Goal: Task Accomplishment & Management: Manage account settings

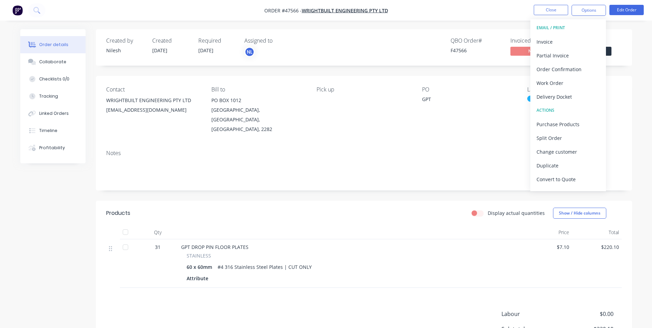
drag, startPoint x: 313, startPoint y: 238, endPoint x: 522, endPoint y: 116, distance: 241.8
click at [314, 243] on div "GPT DROP PIN FLOOR PLATES" at bounding box center [350, 246] width 338 height 7
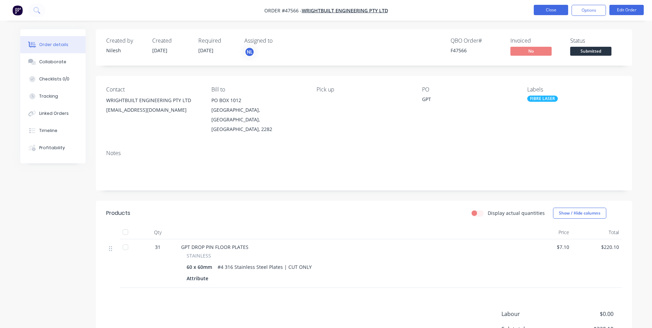
click at [558, 13] on button "Close" at bounding box center [551, 10] width 34 height 10
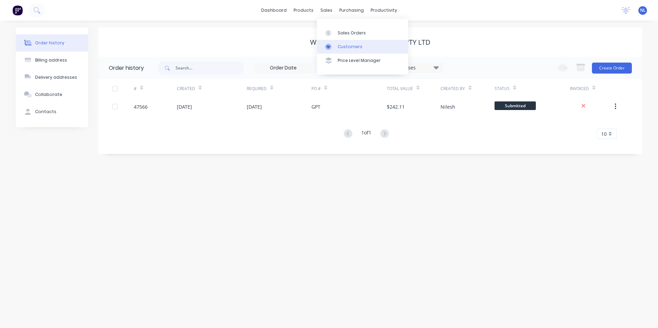
click at [346, 42] on link "Customers" at bounding box center [362, 47] width 91 height 14
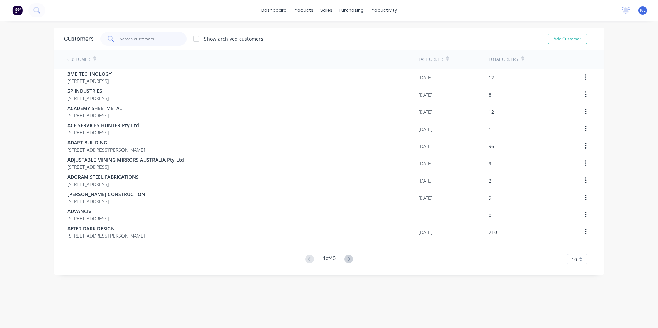
click at [160, 38] on input "text" at bounding box center [153, 39] width 67 height 14
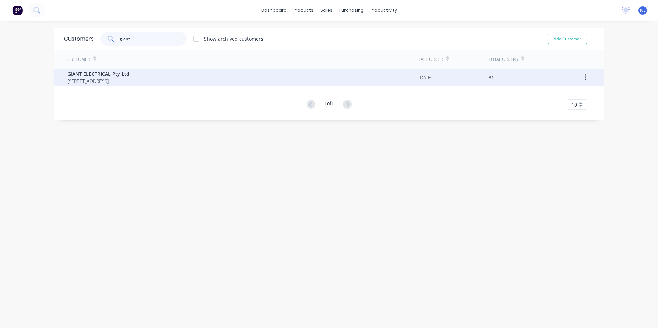
type input "giant"
click at [192, 72] on div "GIANT ELECTRICAL Pty Ltd [STREET_ADDRESS]" at bounding box center [242, 77] width 351 height 17
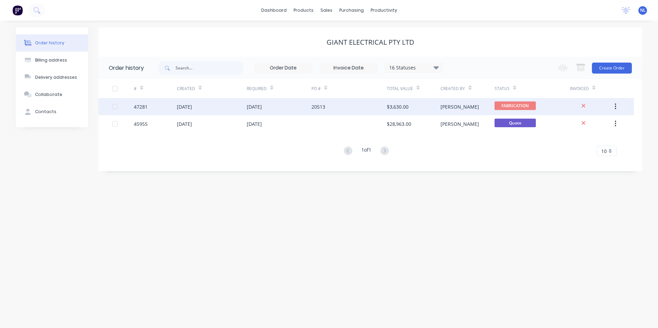
click at [423, 109] on div "$3,630.00" at bounding box center [414, 106] width 54 height 17
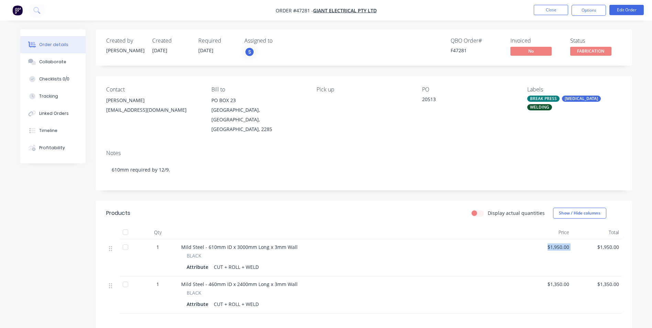
drag, startPoint x: 572, startPoint y: 240, endPoint x: 542, endPoint y: 236, distance: 30.8
click at [542, 239] on div "1 Mild Steel - 610mm ID x 3000mm Long x 3mm Wall BLACK Attribute CUT + ROLL + W…" at bounding box center [364, 257] width 516 height 37
drag, startPoint x: 542, startPoint y: 236, endPoint x: 511, endPoint y: 246, distance: 32.4
click at [511, 252] on div "BLACK" at bounding box center [350, 255] width 327 height 7
click at [596, 6] on button "Options" at bounding box center [589, 10] width 34 height 11
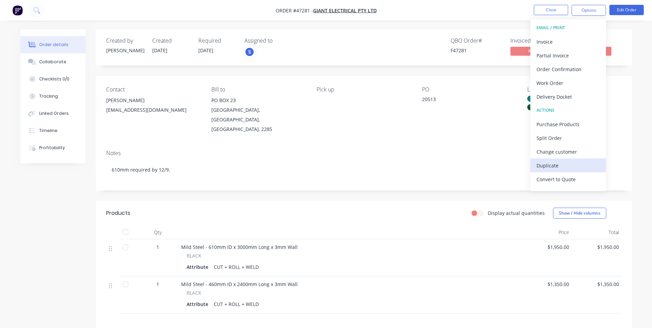
click at [556, 162] on div "Duplicate" at bounding box center [568, 166] width 63 height 10
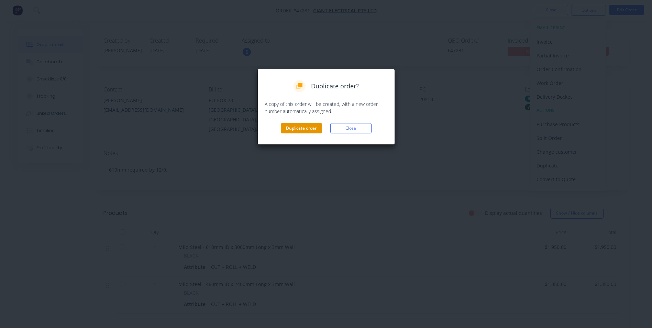
click at [308, 130] on button "Duplicate order" at bounding box center [301, 128] width 41 height 10
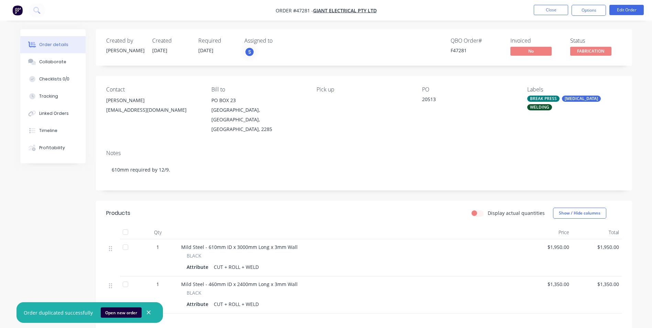
click at [534, 8] on ul "Close Options Edit Order" at bounding box center [589, 10] width 127 height 11
click at [540, 10] on button "Close" at bounding box center [551, 10] width 34 height 10
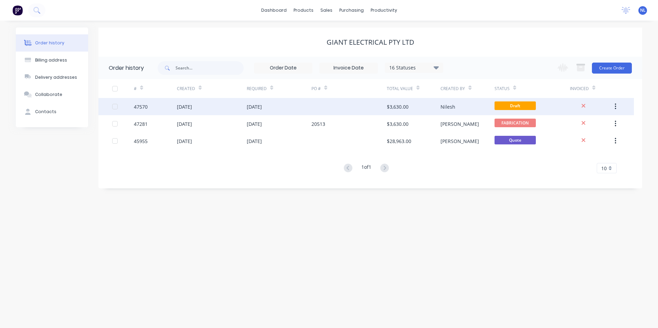
click at [422, 105] on div "$3,630.00" at bounding box center [414, 106] width 54 height 17
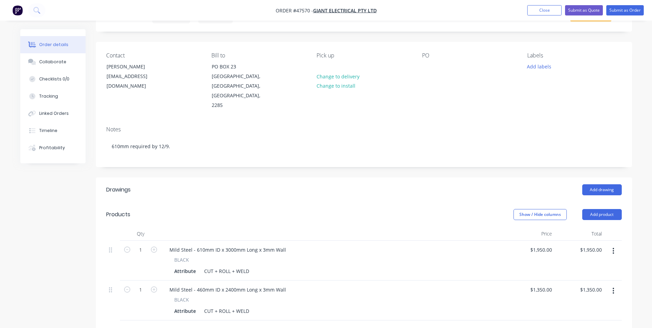
scroll to position [69, 0]
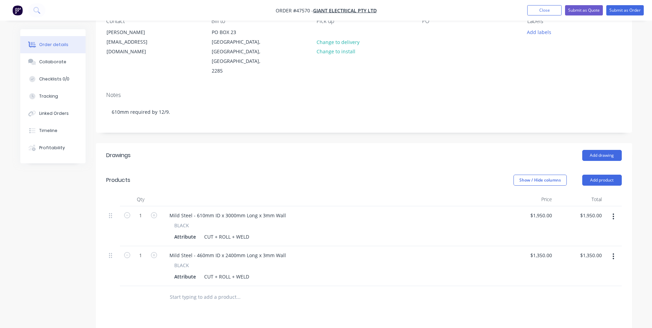
click at [616, 250] on button "button" at bounding box center [614, 256] width 16 height 12
click at [572, 311] on div "Delete" at bounding box center [589, 316] width 53 height 10
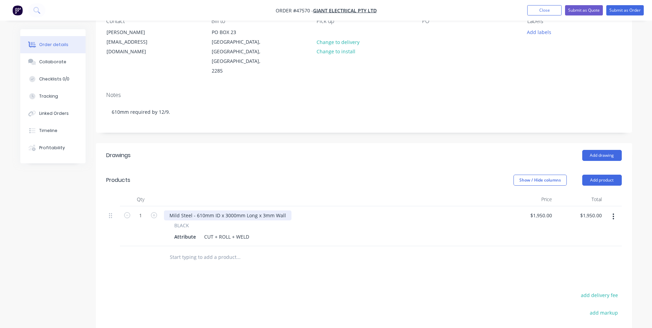
click at [200, 210] on div "Mild Steel - 610mm ID x 3000mm Long x 3mm Wall" at bounding box center [228, 215] width 128 height 10
click at [201, 210] on div "Mild Steel - 610mm ID x 3000mm Long x 3mm Wall" at bounding box center [228, 215] width 128 height 10
drag, startPoint x: 201, startPoint y: 196, endPoint x: 195, endPoint y: 196, distance: 5.9
click at [195, 210] on div "Mild Steel - 610mm ID x 3000mm Long x 3mm Wall" at bounding box center [228, 215] width 128 height 10
click at [149, 210] on input "1" at bounding box center [141, 215] width 18 height 10
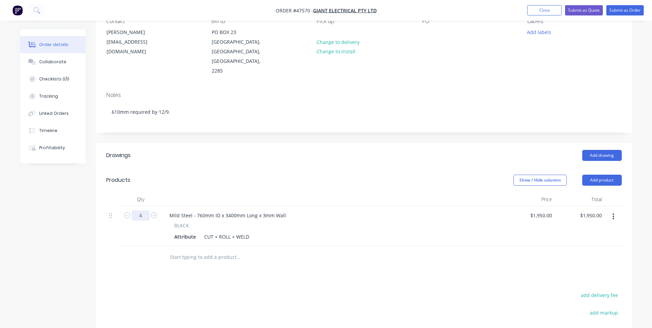
type input "4"
click at [323, 193] on div at bounding box center [333, 200] width 344 height 14
drag, startPoint x: 523, startPoint y: 195, endPoint x: 576, endPoint y: 196, distance: 53.0
click at [527, 206] on div "$1,950.00 $1,950.00" at bounding box center [530, 226] width 50 height 40
type input "2"
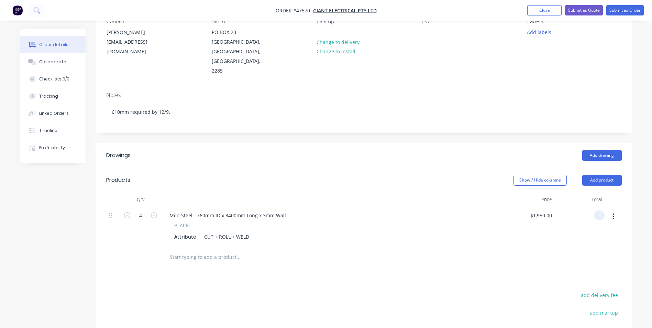
type input "$0.00"
drag, startPoint x: 435, startPoint y: 229, endPoint x: 442, endPoint y: 229, distance: 7.2
click at [435, 246] on div at bounding box center [364, 257] width 516 height 22
click at [543, 206] on div "$0.00 $0.00" at bounding box center [530, 226] width 50 height 40
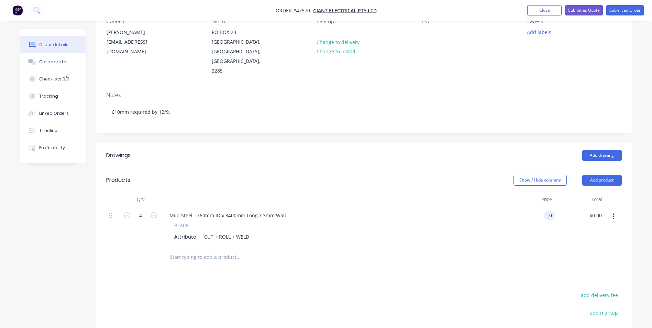
click at [546, 210] on div "0 0" at bounding box center [549, 215] width 11 height 10
type input "$2,200.00"
type input "$8,800.00"
click at [519, 212] on div "$2,200.00 $2,200.00" at bounding box center [530, 226] width 50 height 40
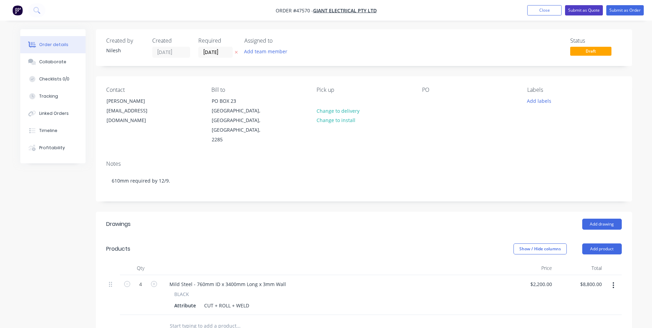
click at [583, 7] on button "Submit as Quote" at bounding box center [584, 10] width 38 height 10
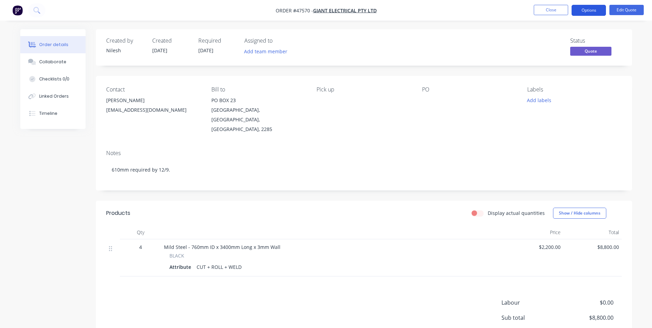
click at [600, 10] on button "Options" at bounding box center [589, 10] width 34 height 11
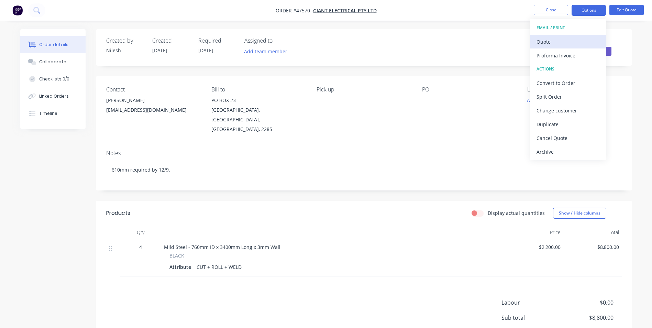
click at [565, 43] on div "Quote" at bounding box center [568, 42] width 63 height 10
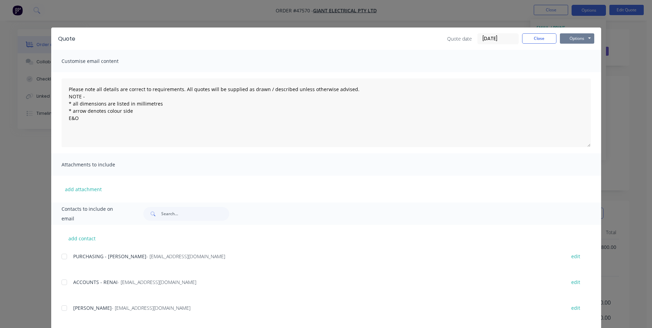
click at [573, 34] on button "Options" at bounding box center [577, 38] width 34 height 10
click at [577, 63] on button "Print" at bounding box center [582, 61] width 44 height 11
click at [546, 37] on button "Close" at bounding box center [539, 38] width 34 height 10
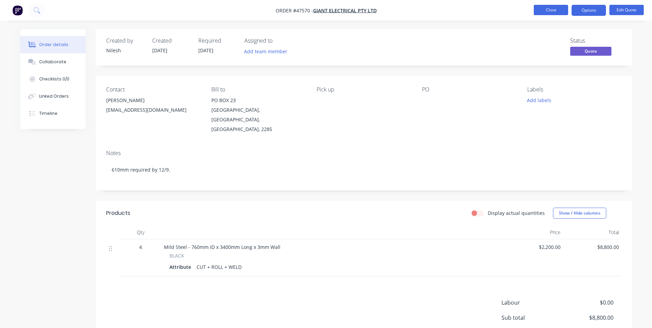
click at [545, 11] on button "Close" at bounding box center [551, 10] width 34 height 10
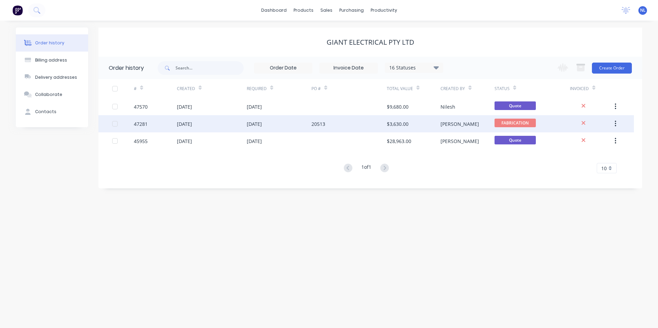
click at [406, 121] on div "$3,630.00" at bounding box center [398, 123] width 22 height 7
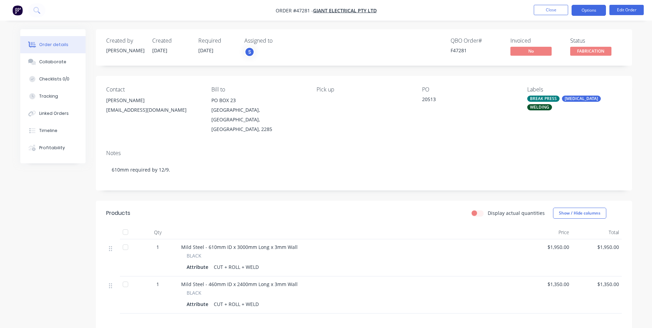
click at [577, 14] on button "Options" at bounding box center [589, 10] width 34 height 11
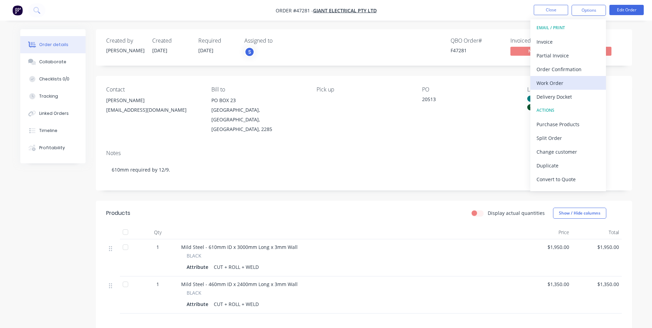
click at [560, 80] on div "Work Order" at bounding box center [568, 83] width 63 height 10
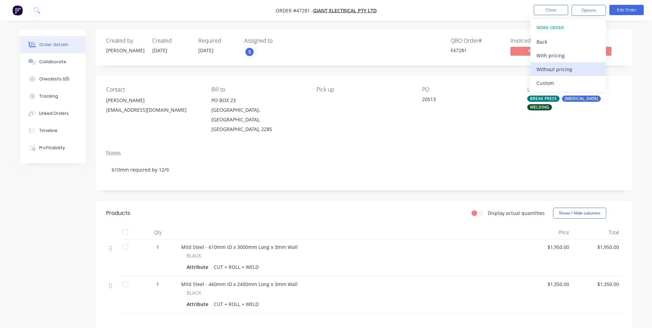
click at [567, 68] on div "Without pricing" at bounding box center [568, 69] width 63 height 10
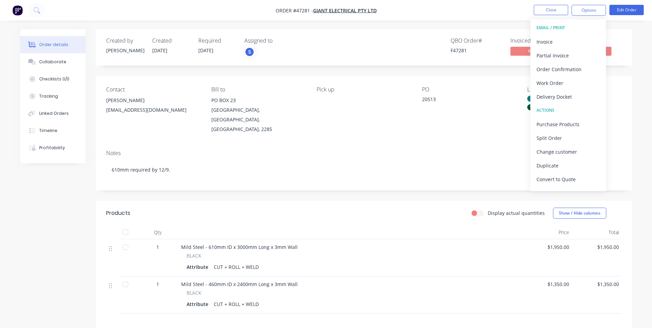
click at [317, 150] on div "Notes" at bounding box center [364, 153] width 516 height 7
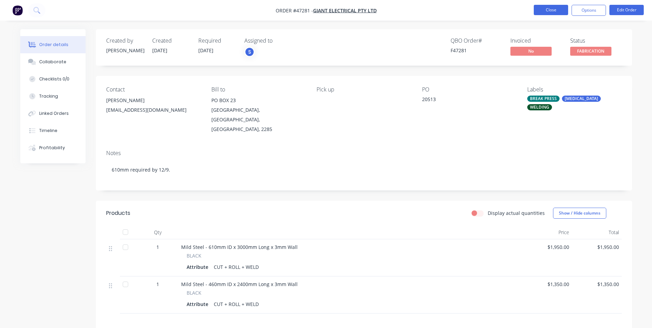
click at [566, 9] on button "Close" at bounding box center [551, 10] width 34 height 10
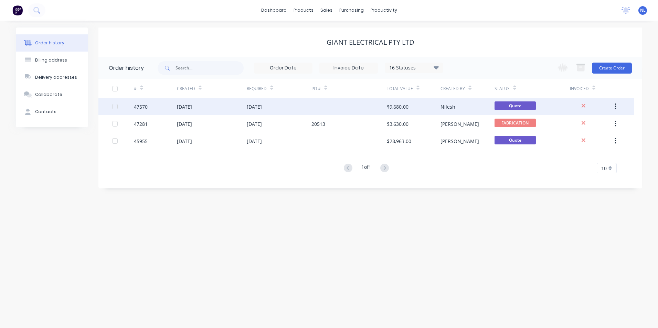
click at [448, 110] on div "Nilesh" at bounding box center [467, 106] width 54 height 17
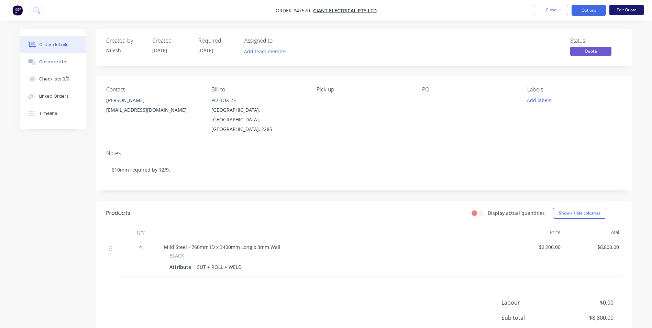
click at [622, 11] on button "Edit Quote" at bounding box center [627, 10] width 34 height 10
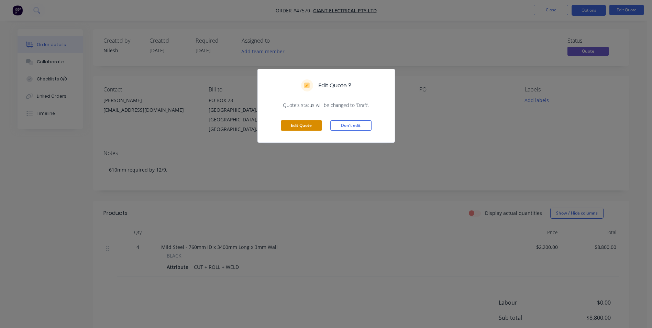
click at [312, 127] on button "Edit Quote" at bounding box center [301, 125] width 41 height 10
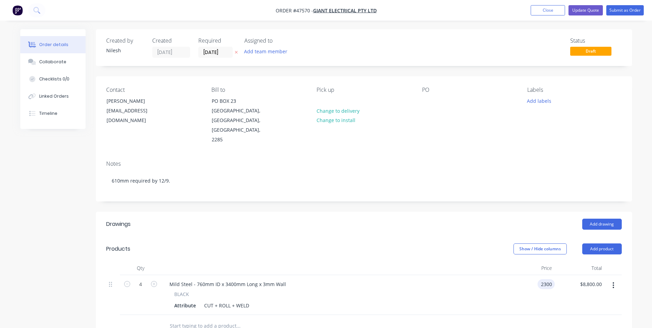
type input "$2,300.00"
type input "$9,200.00"
click at [486, 291] on div "BLACK" at bounding box center [333, 294] width 318 height 7
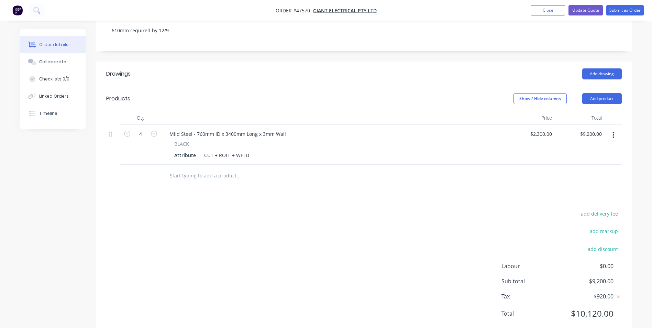
scroll to position [13, 0]
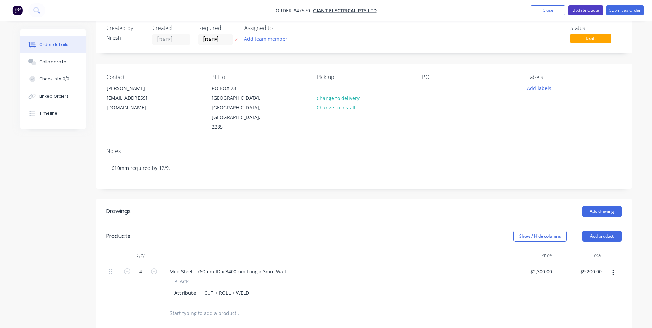
click at [596, 11] on button "Update Quote" at bounding box center [586, 10] width 34 height 10
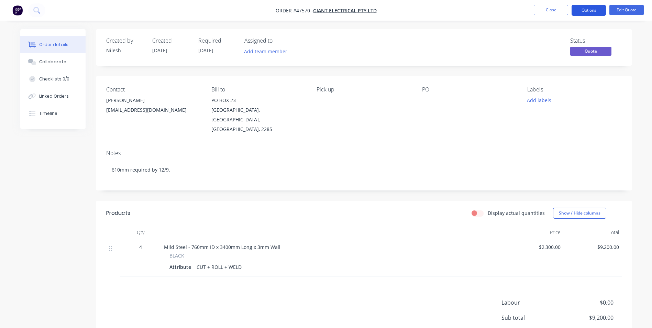
click at [595, 9] on button "Options" at bounding box center [589, 10] width 34 height 11
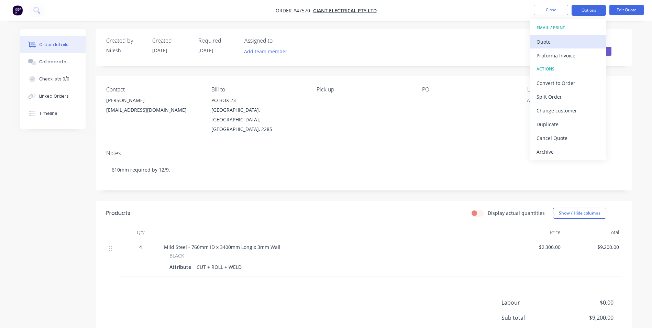
click at [568, 44] on div "Quote" at bounding box center [568, 42] width 63 height 10
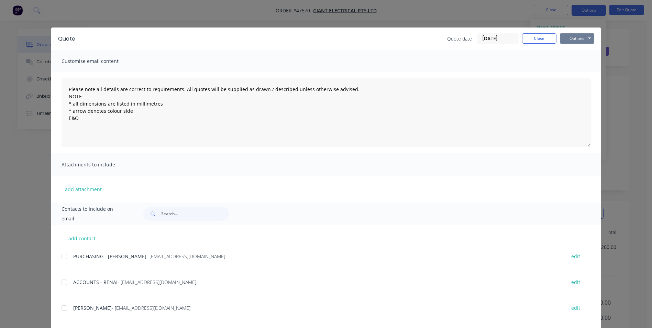
click at [571, 42] on button "Options" at bounding box center [577, 38] width 34 height 10
click at [586, 63] on button "Print" at bounding box center [582, 61] width 44 height 11
